Goal: Task Accomplishment & Management: Manage account settings

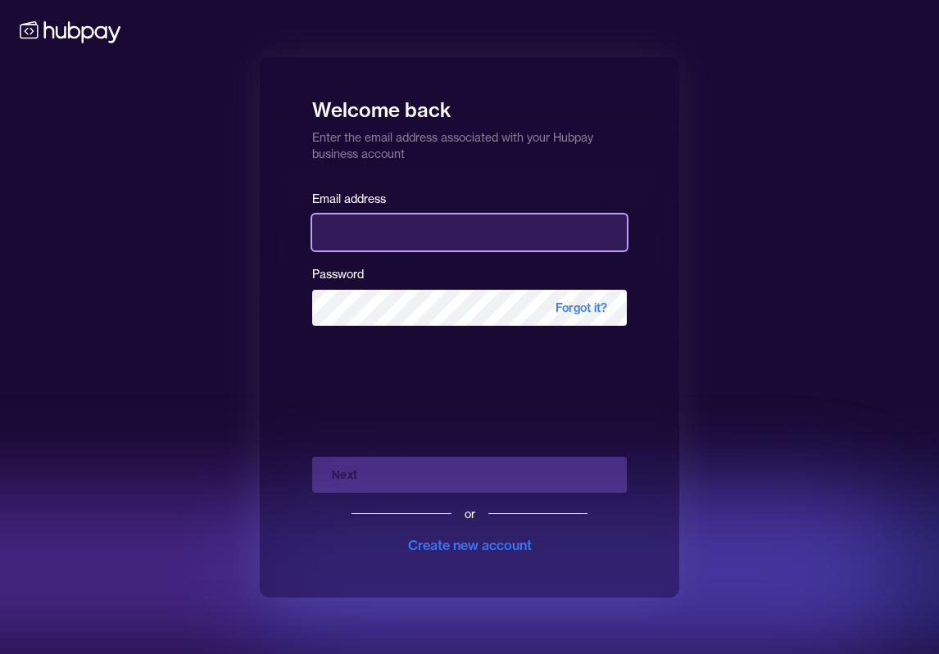
drag, startPoint x: 505, startPoint y: 225, endPoint x: 552, endPoint y: 229, distance: 47.6
click at [505, 225] on input "email" at bounding box center [469, 233] width 315 height 36
type input "**********"
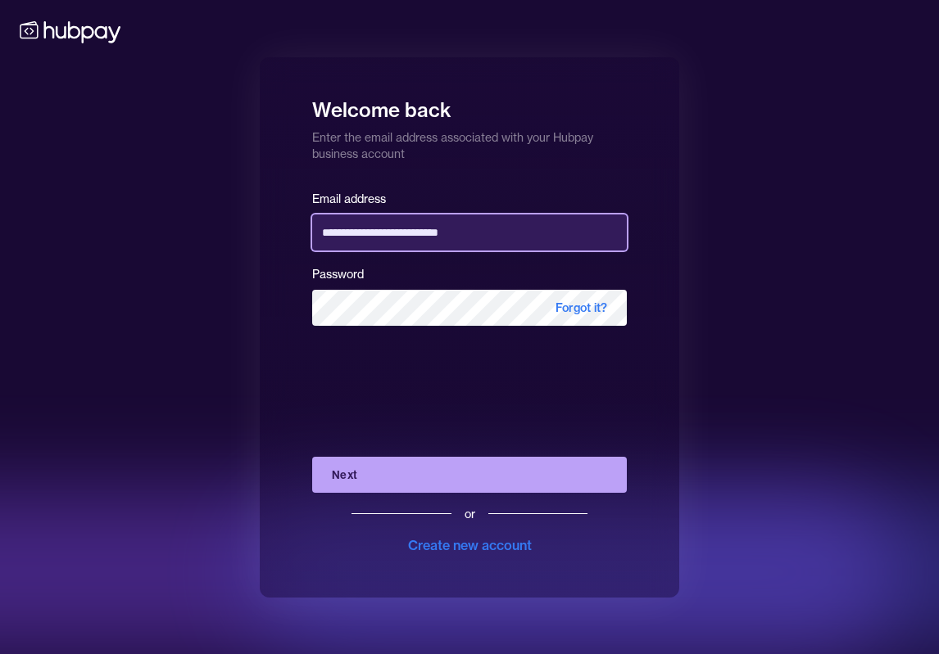
drag, startPoint x: 516, startPoint y: 243, endPoint x: 535, endPoint y: 232, distance: 22.1
click at [516, 242] on input "**********" at bounding box center [469, 233] width 315 height 36
click at [539, 231] on input "**********" at bounding box center [469, 233] width 315 height 36
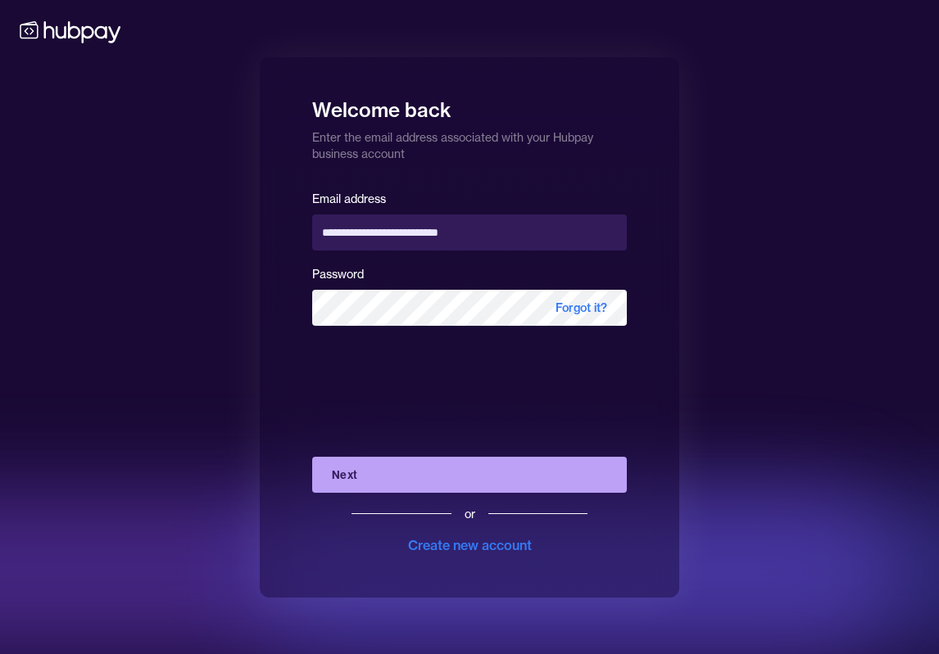
click at [342, 477] on button "Next" at bounding box center [469, 475] width 315 height 36
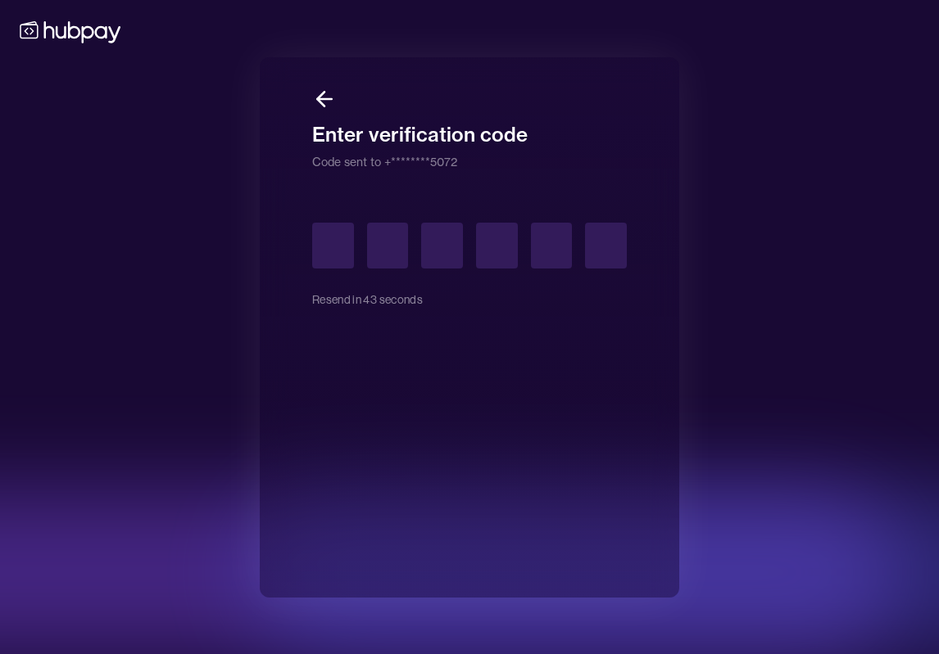
type input "*"
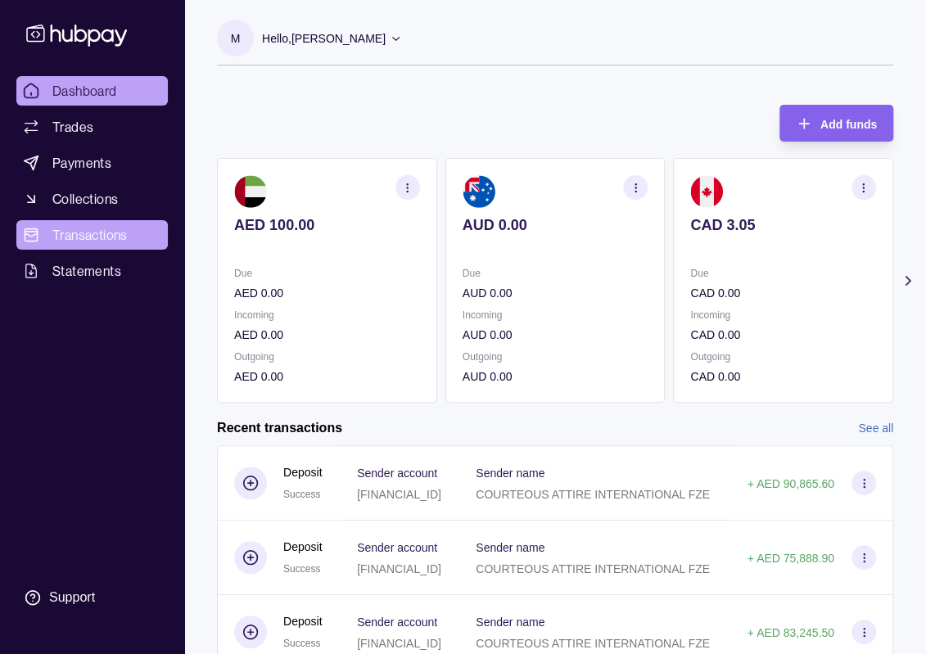
click at [64, 233] on span "Transactions" at bounding box center [89, 235] width 75 height 20
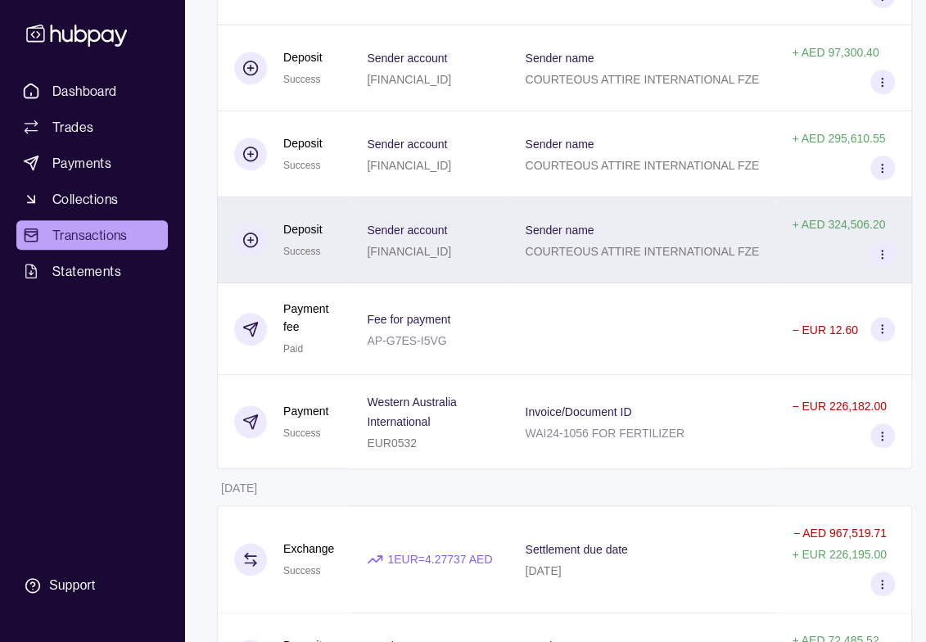
scroll to position [491, 0]
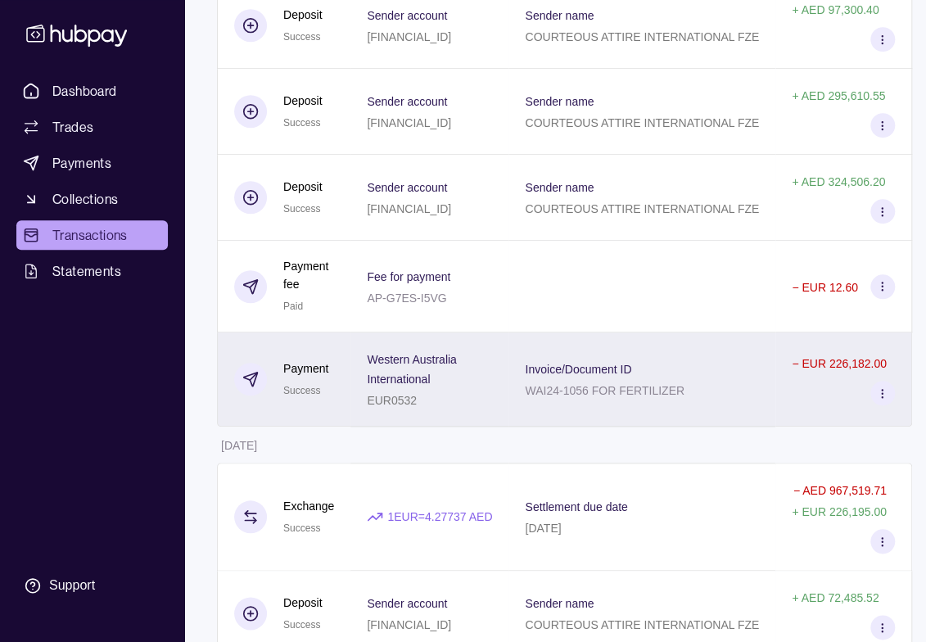
click at [889, 387] on icon at bounding box center [882, 393] width 12 height 12
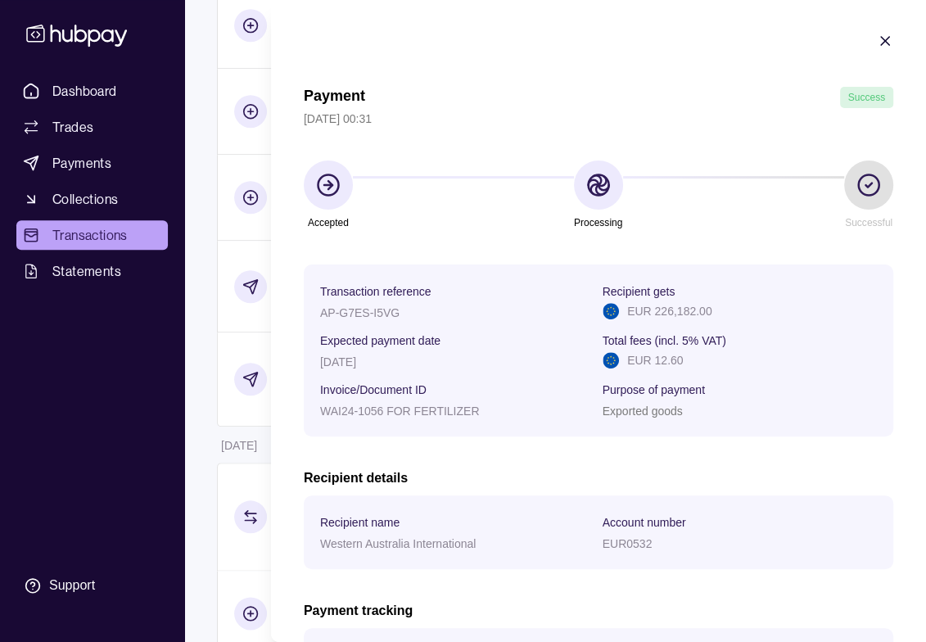
click at [877, 42] on icon "button" at bounding box center [885, 41] width 16 height 16
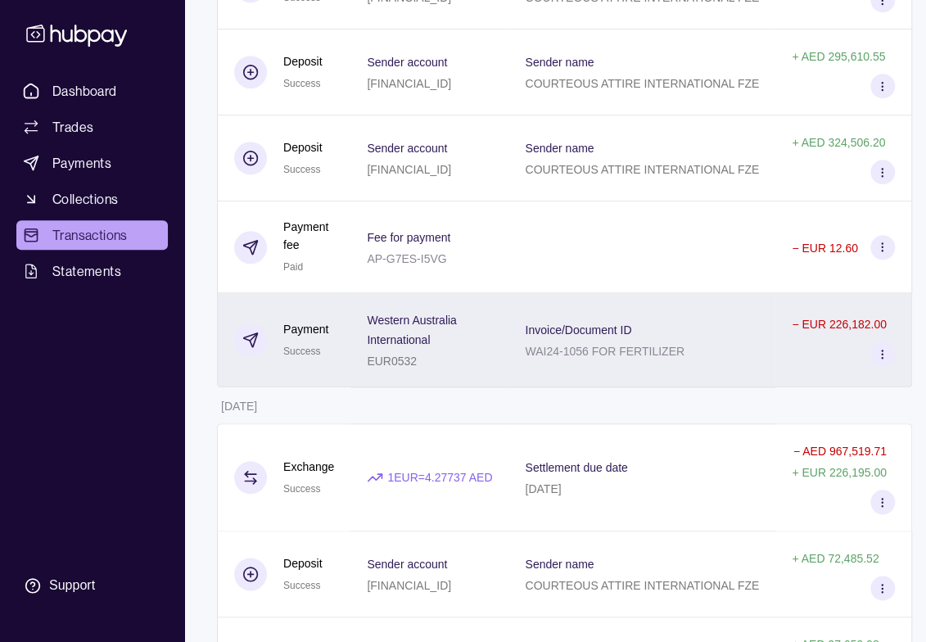
scroll to position [573, 0]
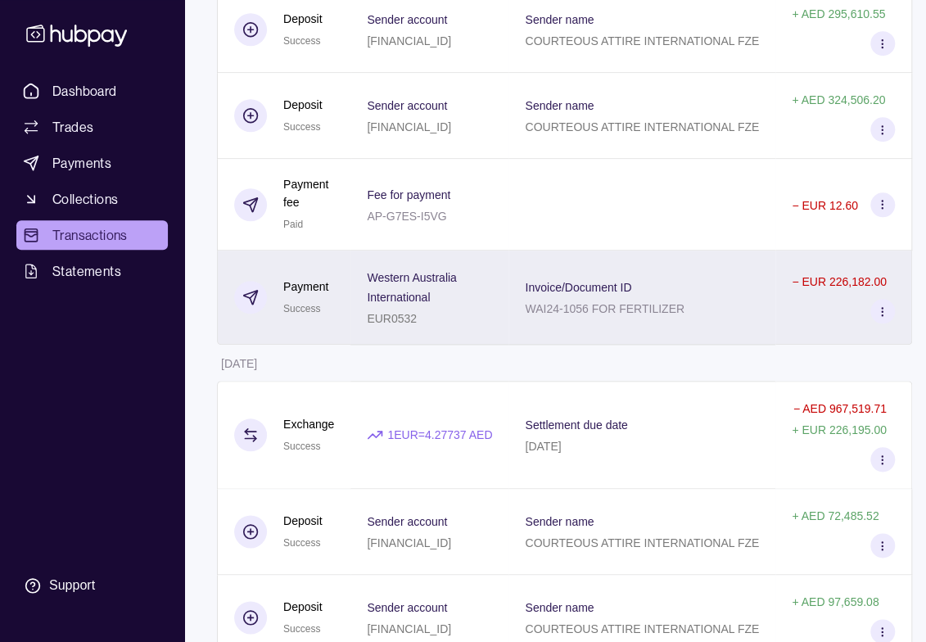
click at [889, 310] on icon at bounding box center [882, 311] width 12 height 12
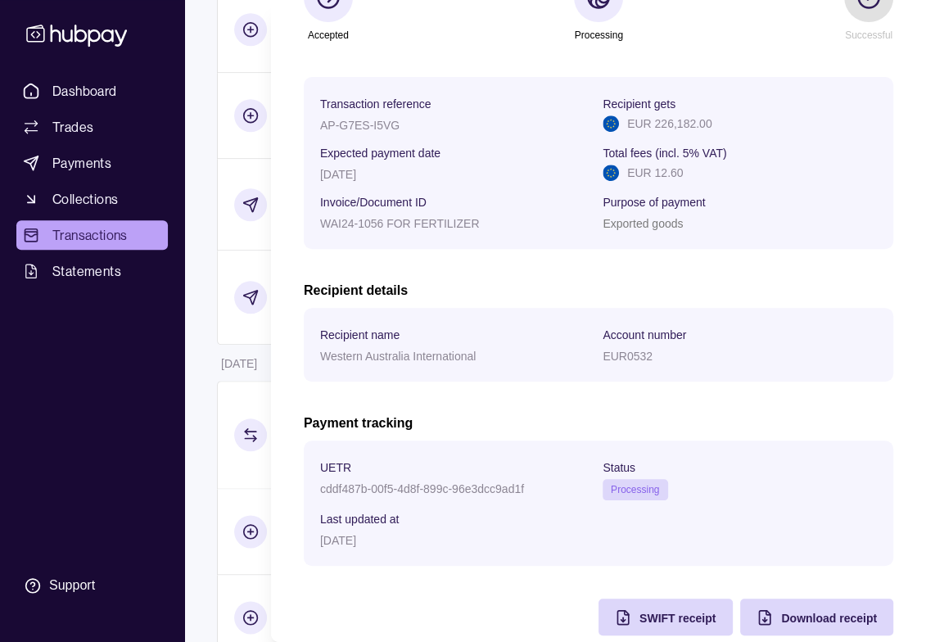
scroll to position [214, 0]
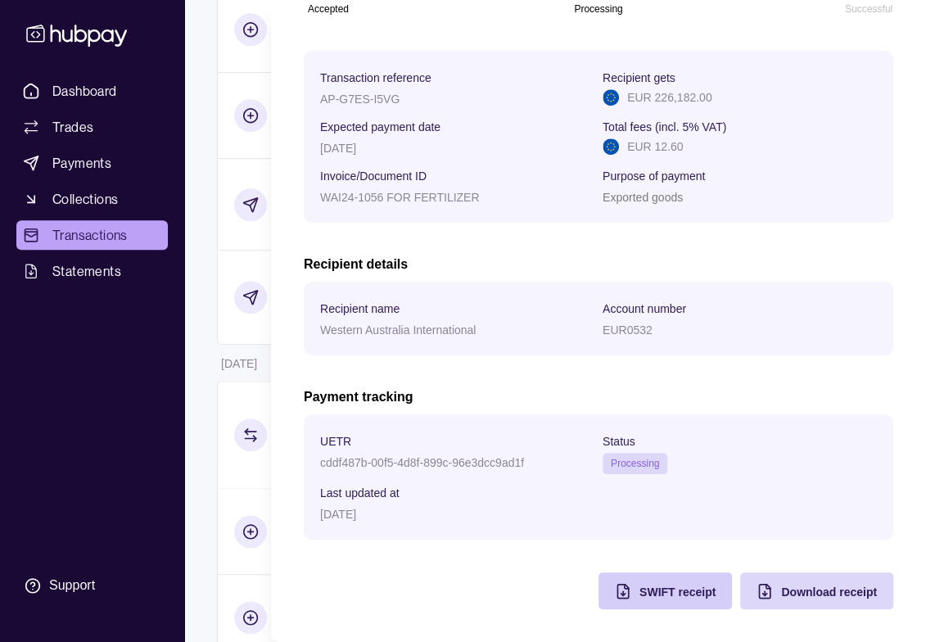
click at [655, 593] on span "SWIFT receipt" at bounding box center [678, 592] width 76 height 13
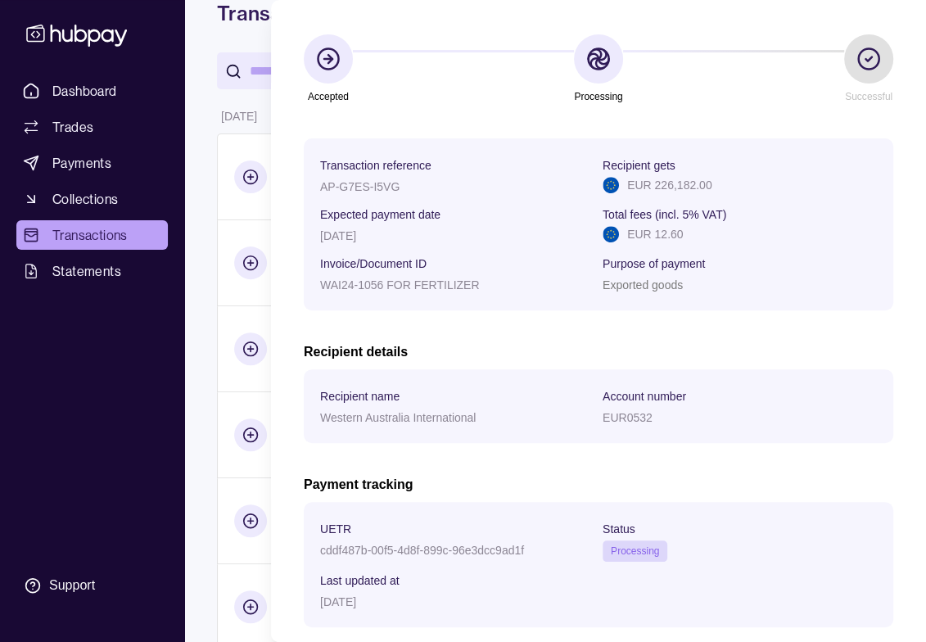
scroll to position [0, 0]
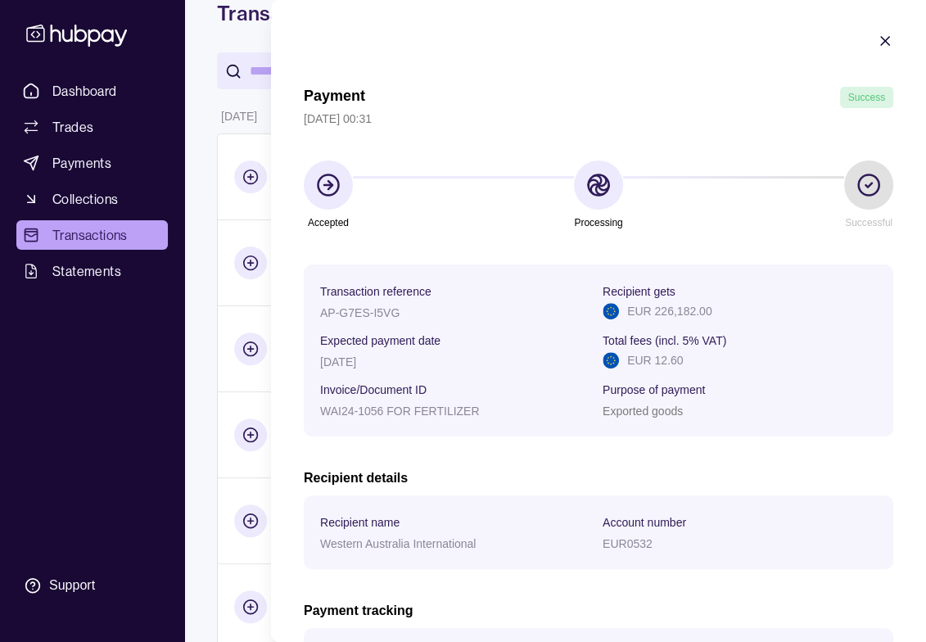
click at [877, 37] on icon "button" at bounding box center [885, 41] width 16 height 16
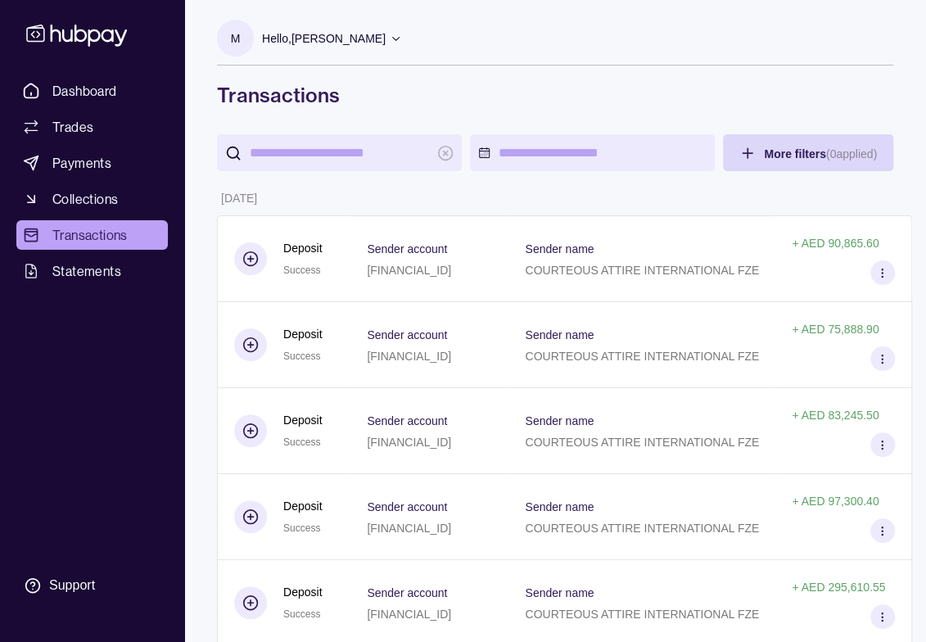
click at [355, 35] on p "Hello, Mohammad Shahzad" at bounding box center [324, 38] width 124 height 18
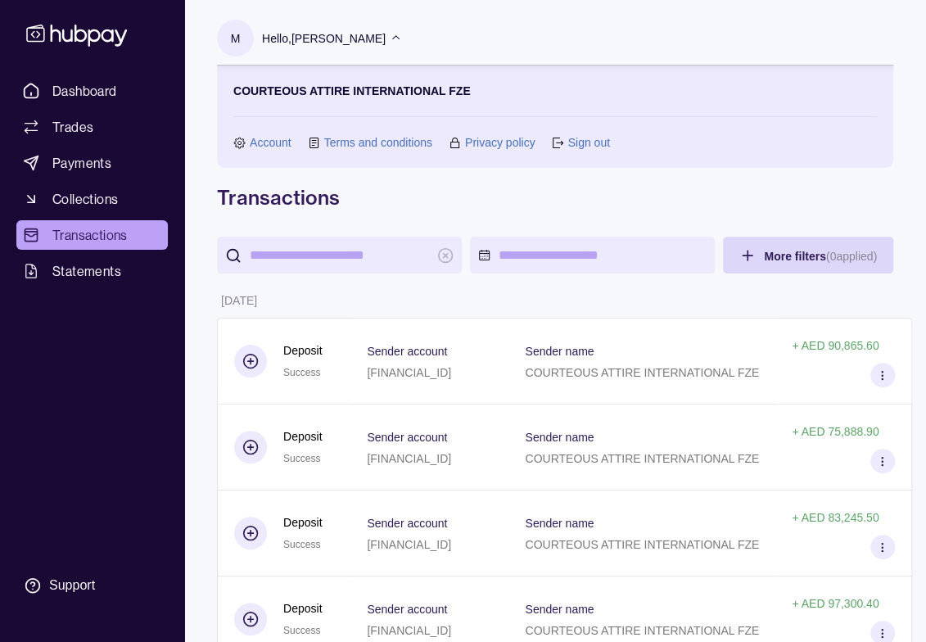
click at [585, 146] on link "Sign out" at bounding box center [589, 143] width 42 height 18
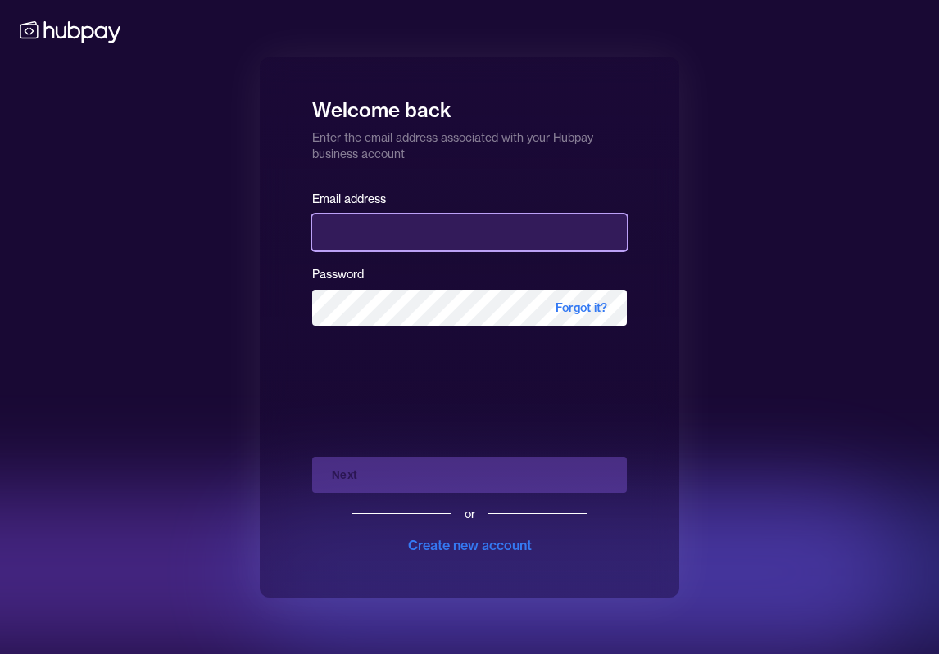
click at [396, 224] on input "email" at bounding box center [469, 233] width 315 height 36
type input "**********"
